Goal: Find specific page/section: Find specific page/section

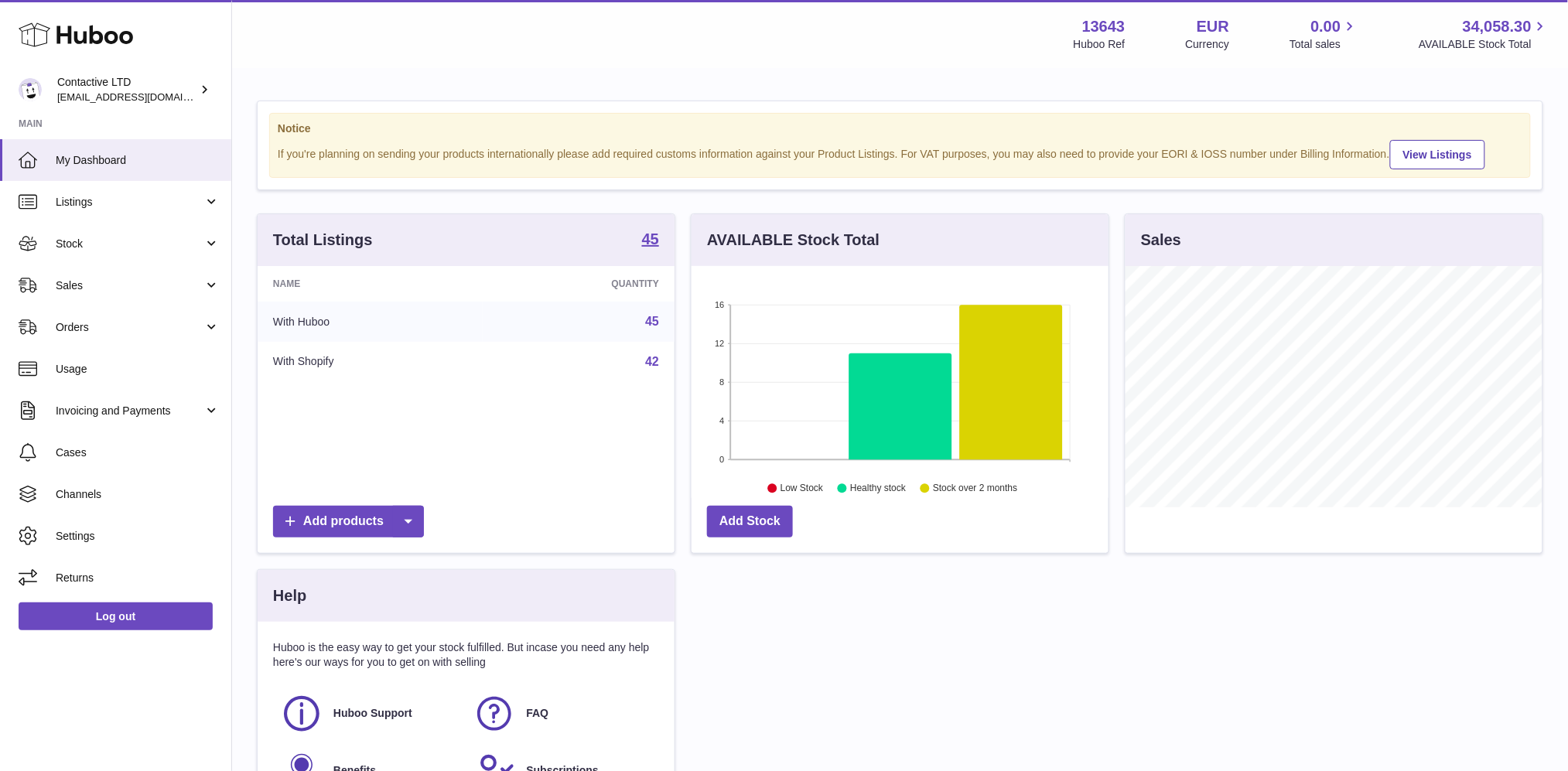
scroll to position [241, 417]
click at [159, 288] on span "Sales" at bounding box center [130, 286] width 148 height 14
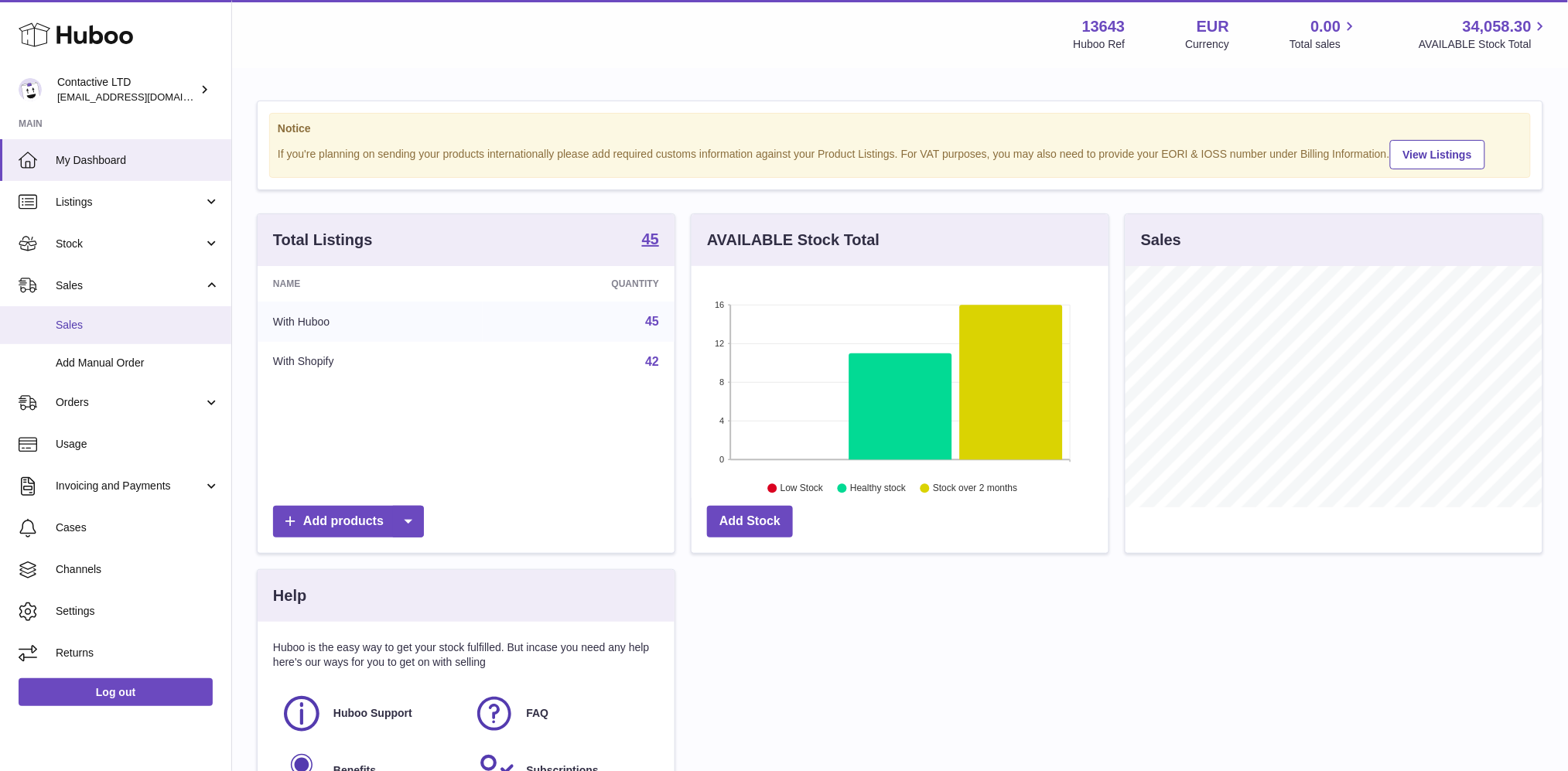
click at [151, 334] on link "Sales" at bounding box center [116, 325] width 231 height 38
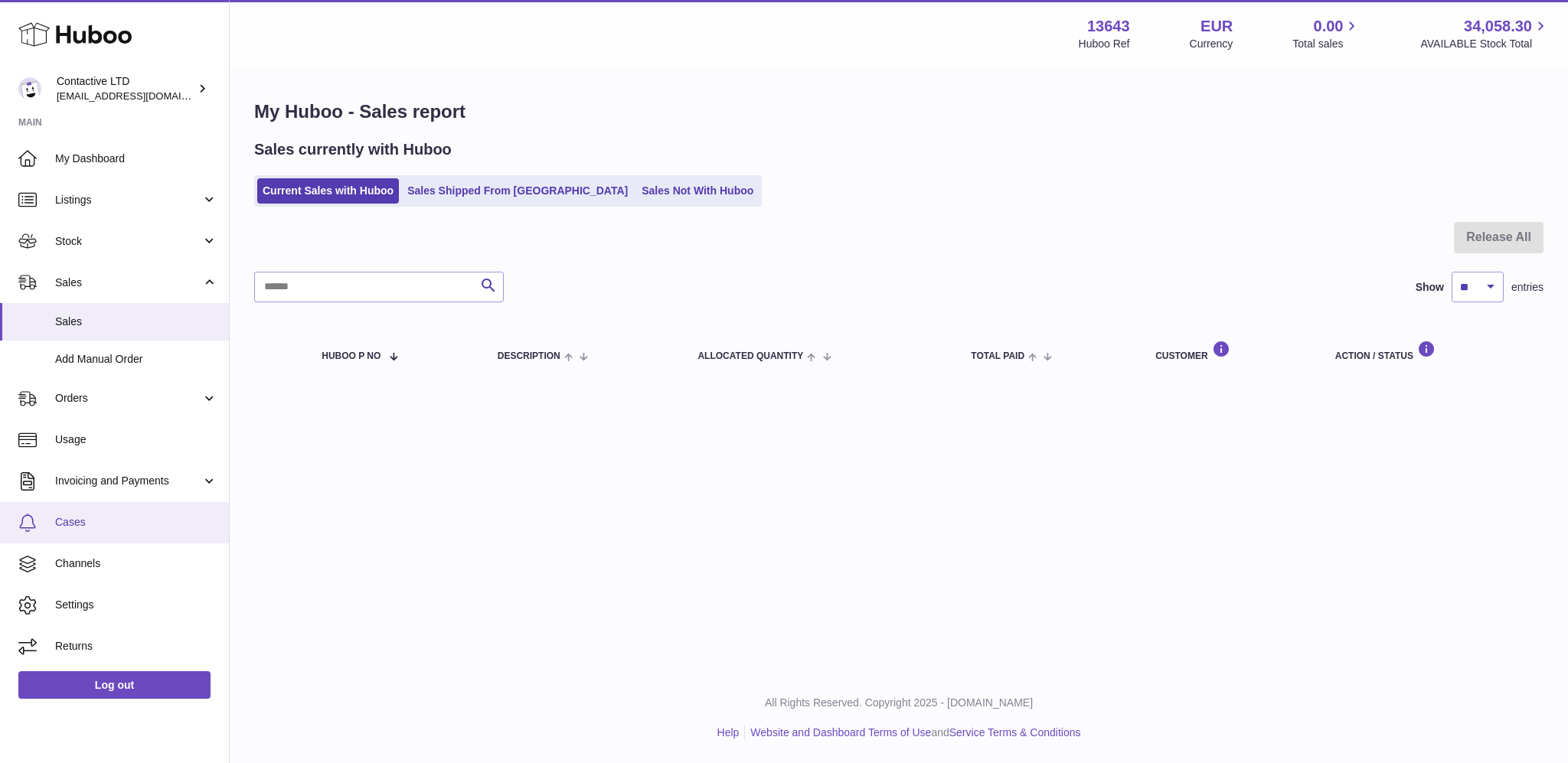
click at [104, 535] on link "Cases" at bounding box center [114, 522] width 229 height 41
